Goal: Find specific page/section: Find specific page/section

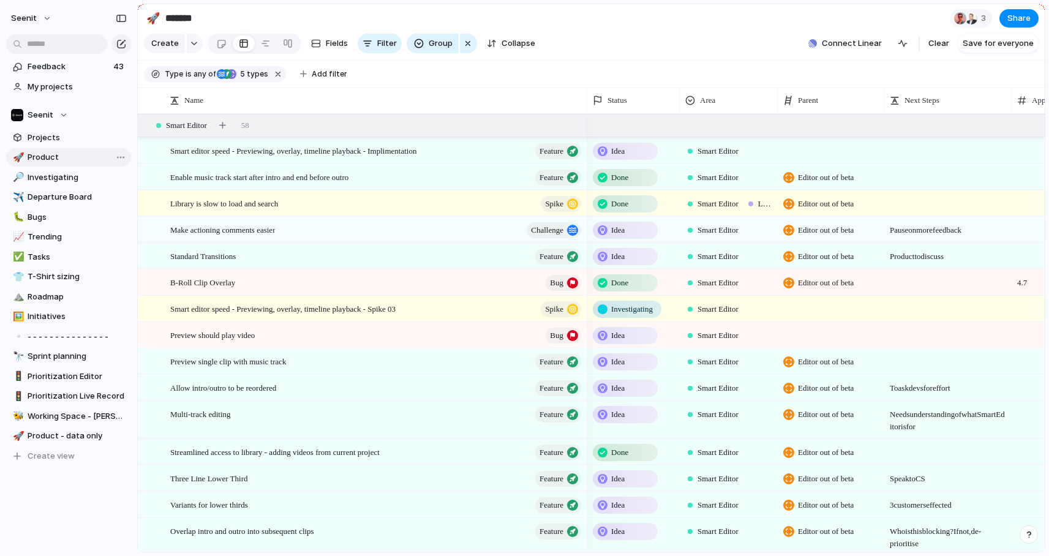
click at [57, 157] on span "Product" at bounding box center [77, 157] width 99 height 12
click at [61, 197] on span "Departure Board" at bounding box center [77, 197] width 99 height 12
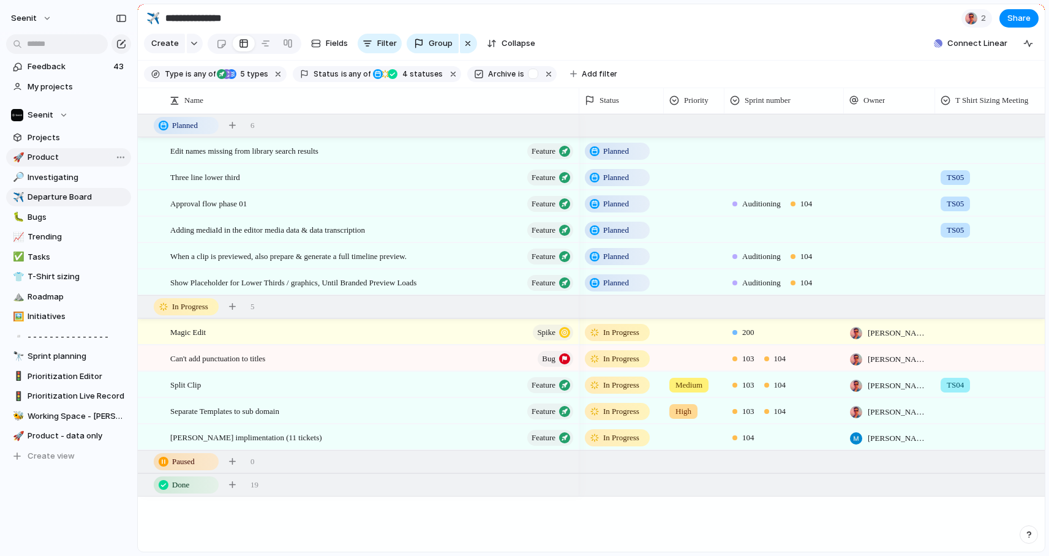
click at [55, 157] on span "Product" at bounding box center [77, 157] width 99 height 12
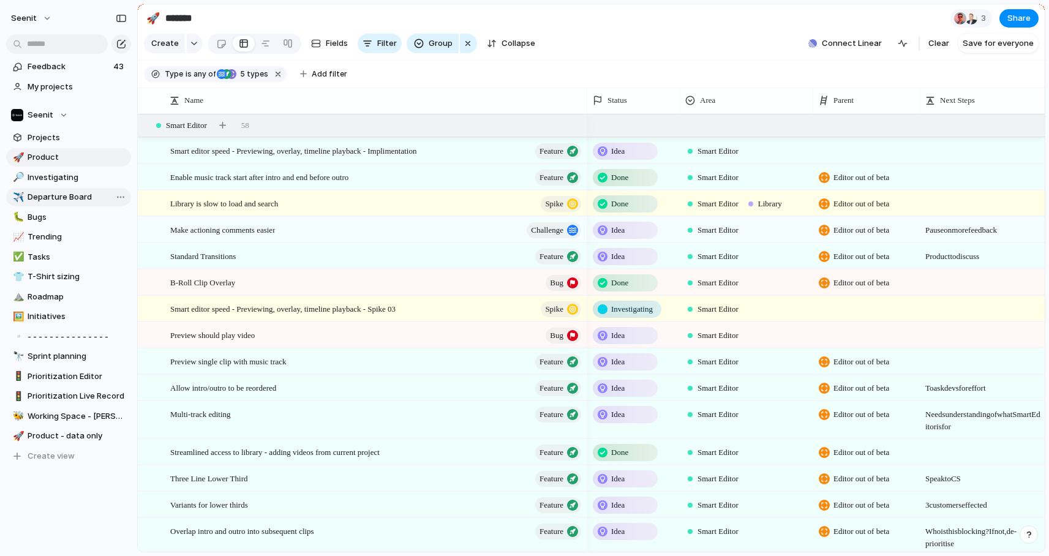
click at [61, 194] on span "Departure Board" at bounding box center [77, 197] width 99 height 12
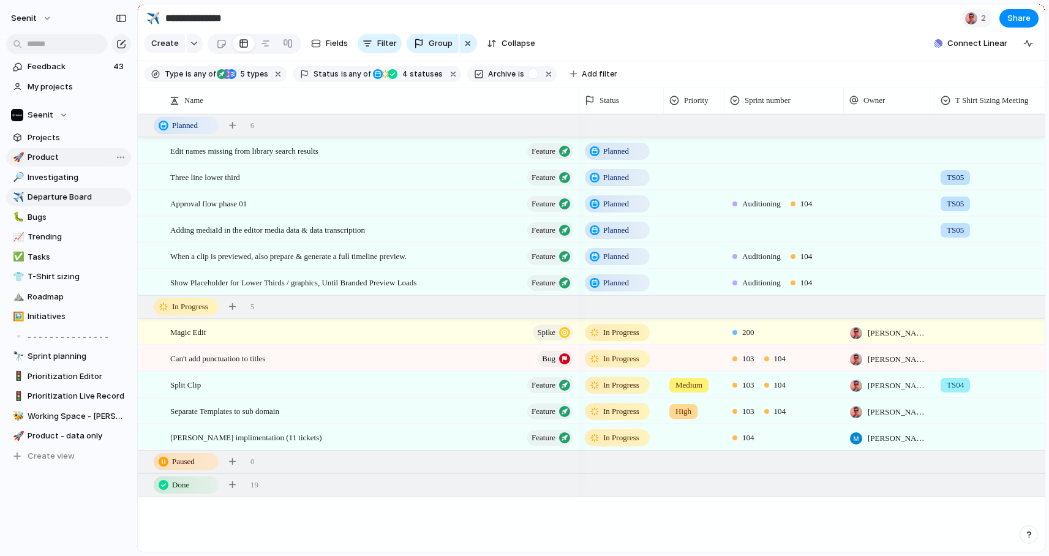
click at [56, 161] on span "Product" at bounding box center [77, 157] width 99 height 12
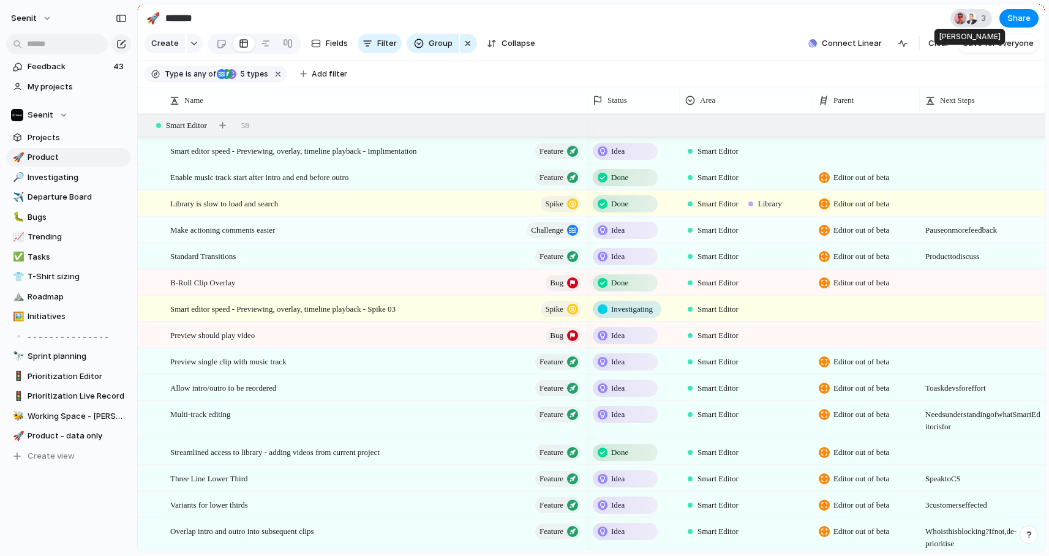
click at [972, 18] on div at bounding box center [971, 18] width 12 height 12
click at [868, 15] on div "Seen by [PERSON_NAME] [PERSON_NAME]" at bounding box center [524, 278] width 1049 height 556
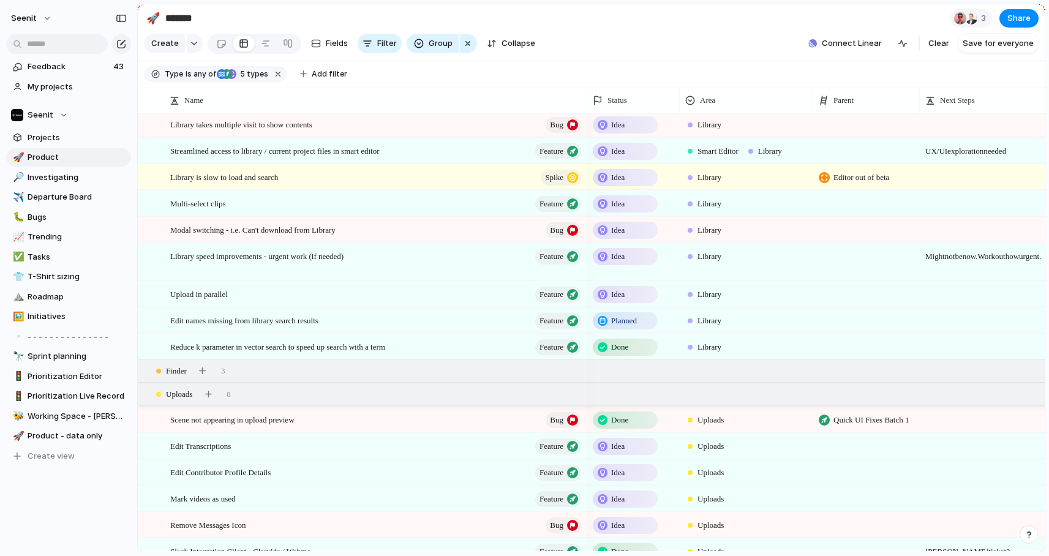
scroll to position [2405, 0]
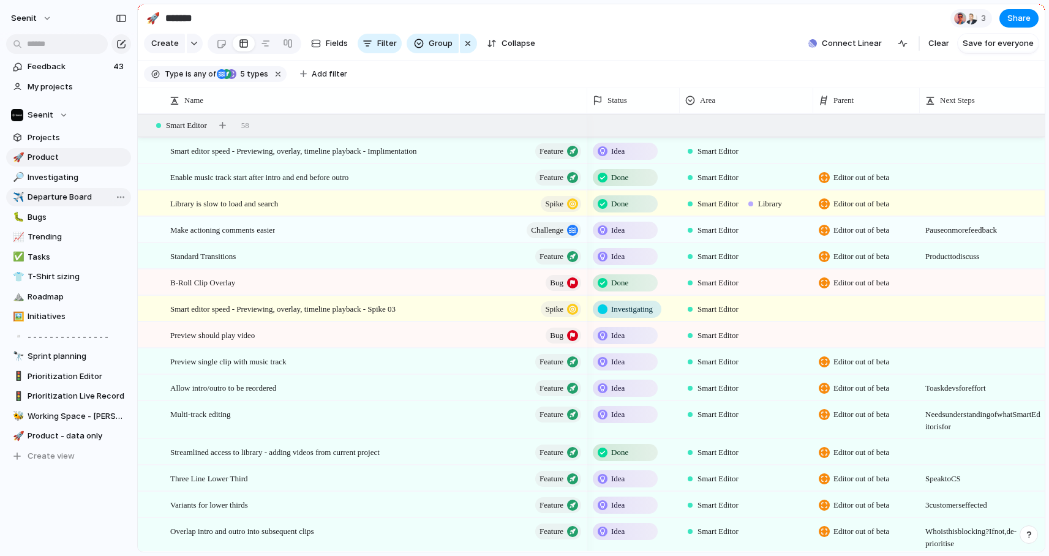
click at [74, 197] on span "Departure Board" at bounding box center [77, 197] width 99 height 12
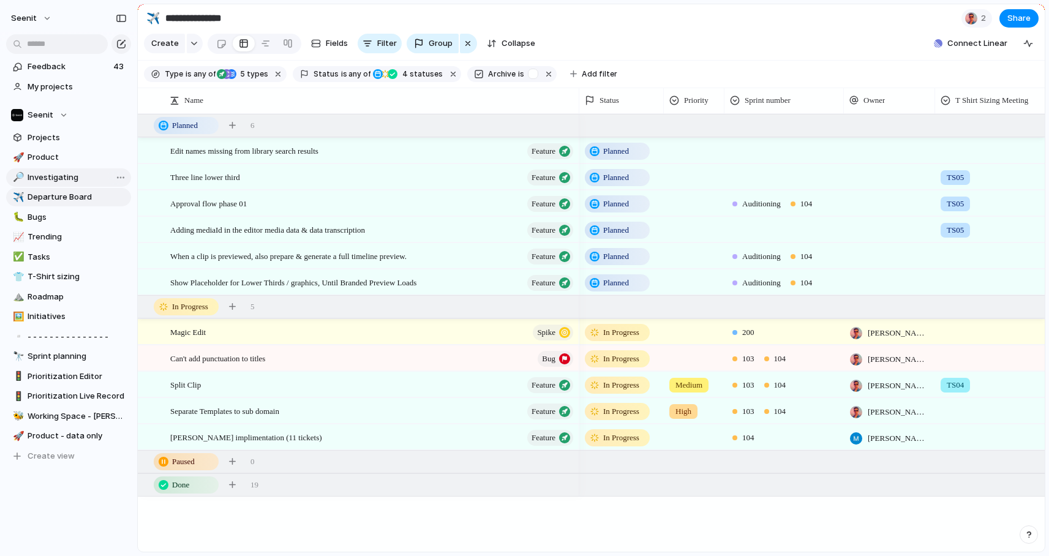
click at [61, 181] on span "Investigating" at bounding box center [77, 178] width 99 height 12
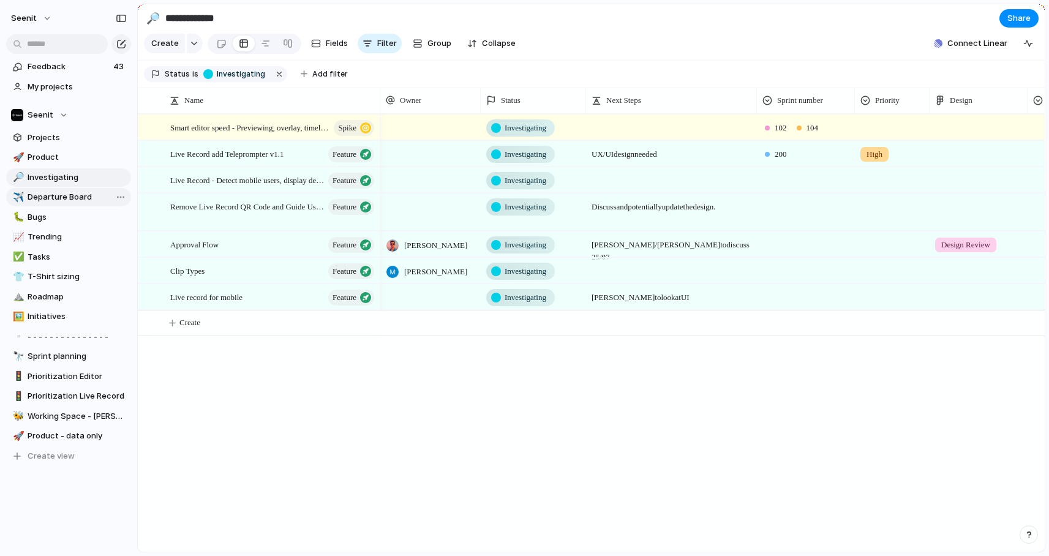
click at [59, 194] on span "Departure Board" at bounding box center [77, 197] width 99 height 12
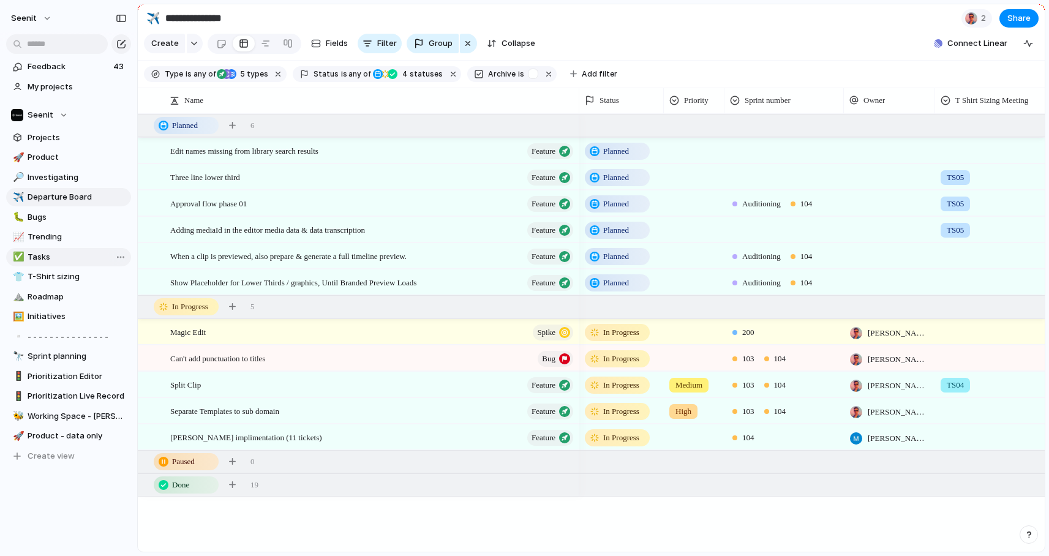
click at [40, 254] on span "Tasks" at bounding box center [77, 257] width 99 height 12
type input "*****"
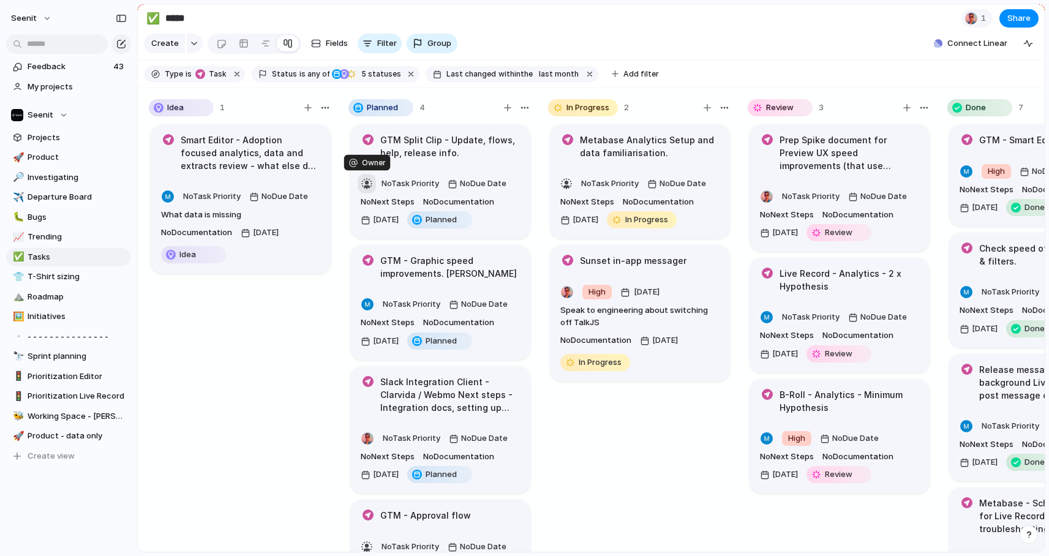
click at [369, 181] on div "button" at bounding box center [367, 184] width 12 height 12
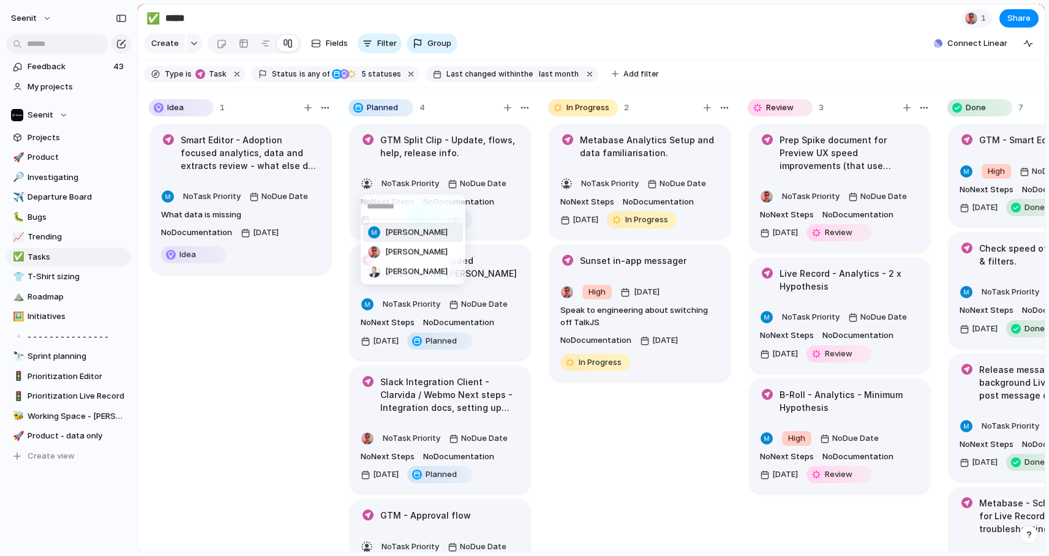
click at [376, 229] on div at bounding box center [374, 233] width 12 height 12
click at [306, 289] on div "Smart Editor - Adoption focused analytics, data and extracts review - what else…" at bounding box center [241, 343] width 184 height 441
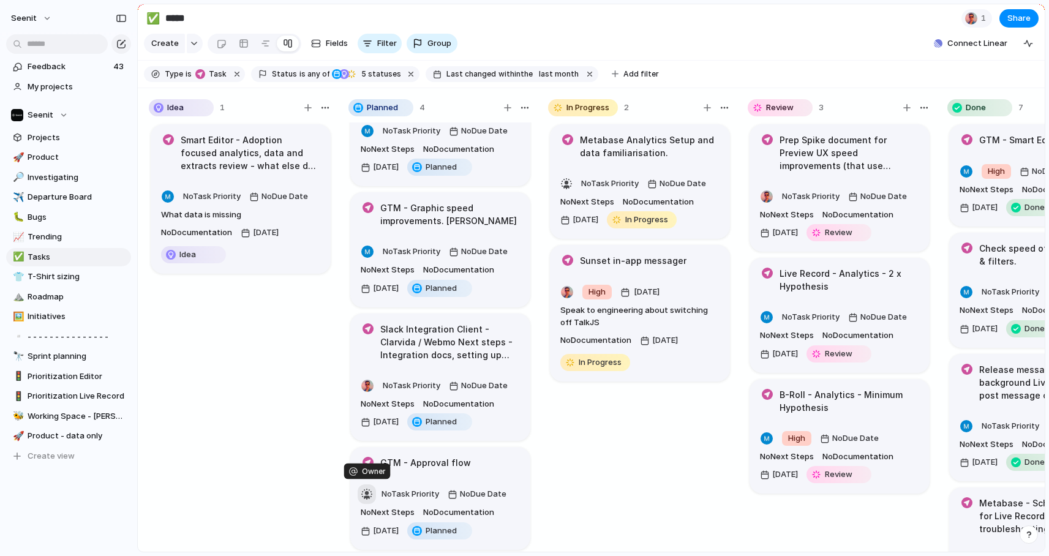
click at [366, 490] on div "button" at bounding box center [367, 494] width 12 height 12
click at [382, 501] on div "[PERSON_NAME]" at bounding box center [408, 500] width 80 height 12
click at [305, 487] on div "Smart Editor - Adoption focused analytics, data and extracts review - what else…" at bounding box center [241, 343] width 184 height 441
